Goal: Complete application form: Complete application form

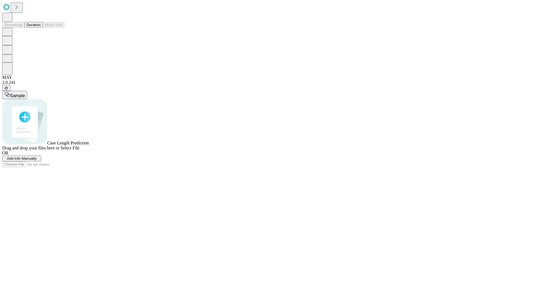
click at [37, 160] on span "Add Info Manually" at bounding box center [22, 158] width 30 height 4
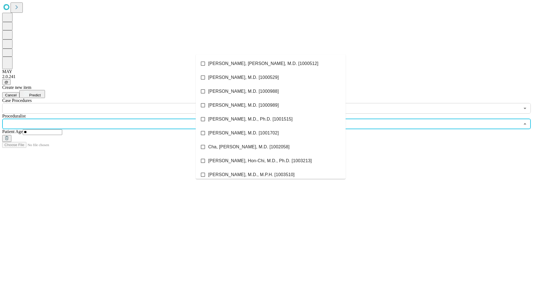
click at [270, 64] on li "[PERSON_NAME], [PERSON_NAME], M.D. [1000512]" at bounding box center [271, 64] width 150 height 14
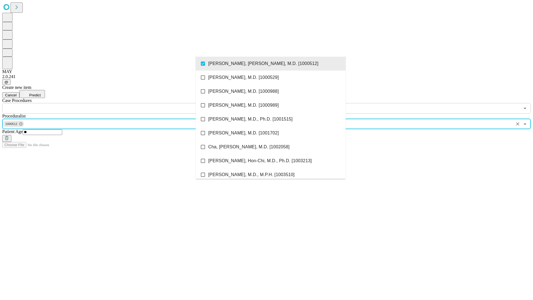
click at [116, 103] on input "text" at bounding box center [260, 108] width 517 height 11
